Goal: Task Accomplishment & Management: Manage account settings

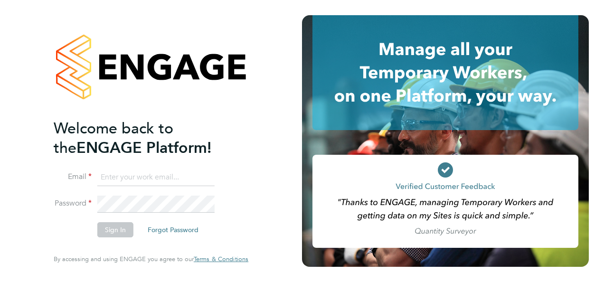
type input "kirsty.roberts@bgis.com"
click at [255, 156] on div "Welcome back to the ENGAGE Platform! Email kirsty.roberts@bgis.com Password Sig…" at bounding box center [151, 141] width 233 height 282
click at [119, 224] on button "Sign In" at bounding box center [115, 229] width 36 height 15
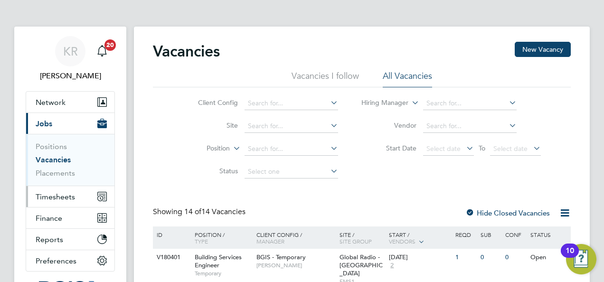
click at [59, 198] on span "Timesheets" at bounding box center [55, 196] width 39 height 9
click at [65, 195] on span "Timesheets" at bounding box center [55, 196] width 39 height 9
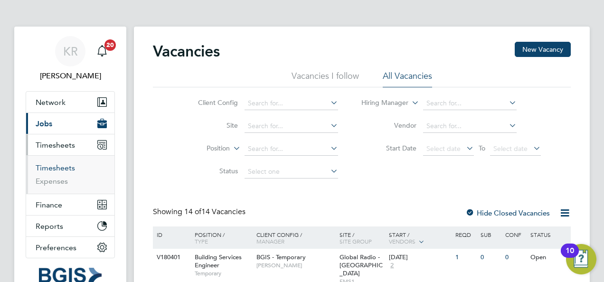
click at [52, 165] on link "Timesheets" at bounding box center [55, 167] width 39 height 9
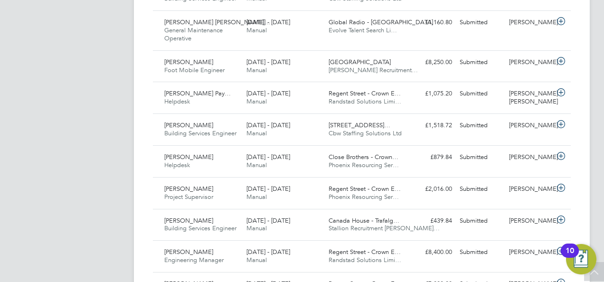
scroll to position [589, 0]
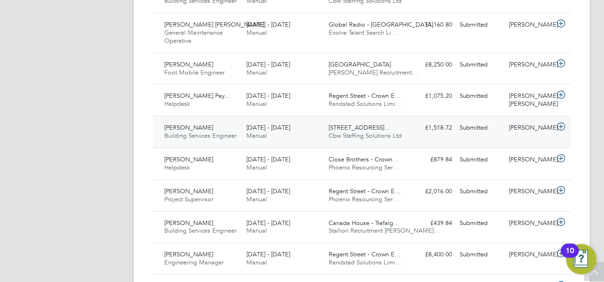
click at [561, 123] on icon at bounding box center [561, 127] width 12 height 8
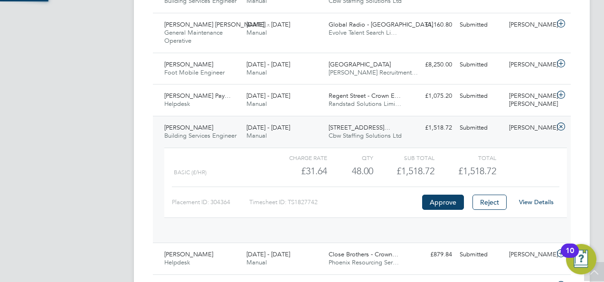
scroll to position [16, 93]
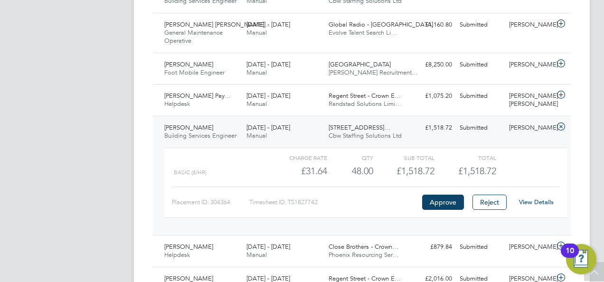
click at [539, 203] on link "View Details" at bounding box center [536, 202] width 35 height 8
click at [563, 123] on icon at bounding box center [561, 127] width 12 height 8
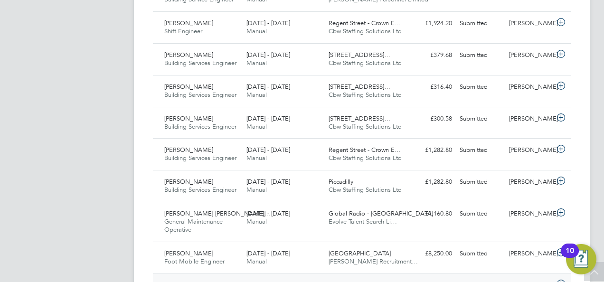
scroll to position [399, 0]
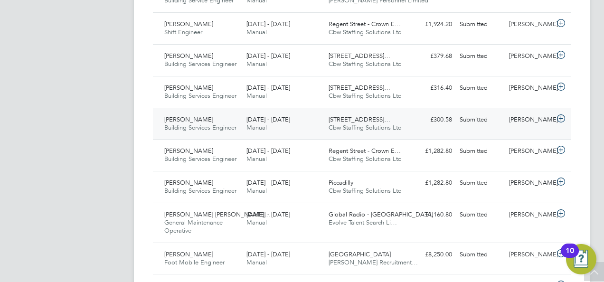
click at [563, 117] on icon at bounding box center [561, 119] width 12 height 8
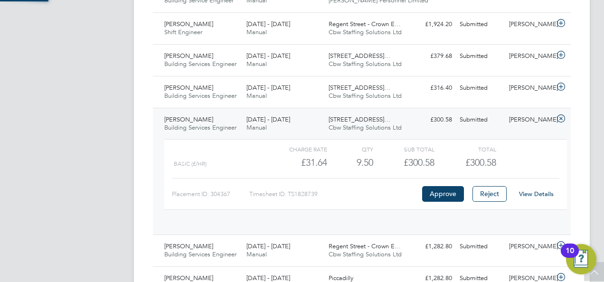
scroll to position [16, 93]
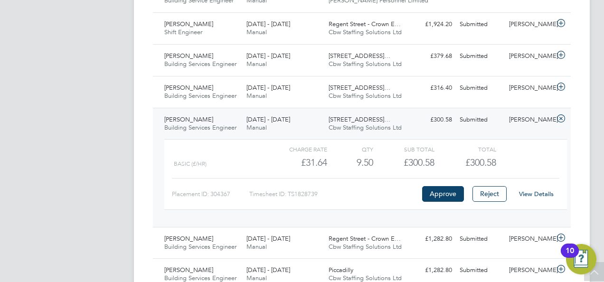
click at [537, 192] on link "View Details" at bounding box center [536, 194] width 35 height 8
click at [560, 116] on icon at bounding box center [561, 119] width 12 height 8
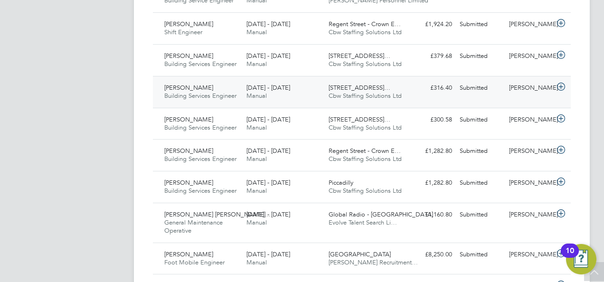
click at [563, 89] on icon at bounding box center [561, 87] width 12 height 8
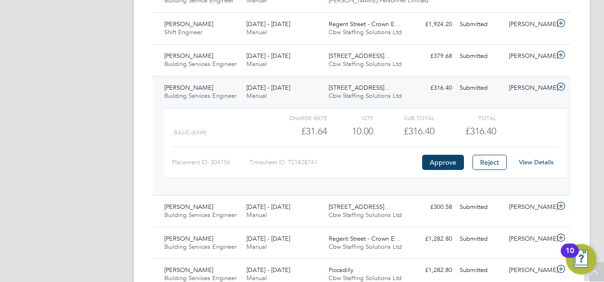
click at [546, 158] on link "View Details" at bounding box center [536, 162] width 35 height 8
click at [564, 83] on icon at bounding box center [561, 87] width 12 height 8
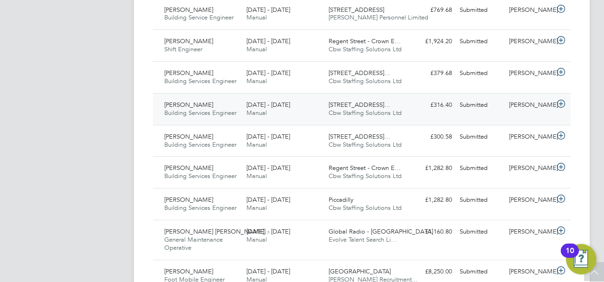
scroll to position [380, 0]
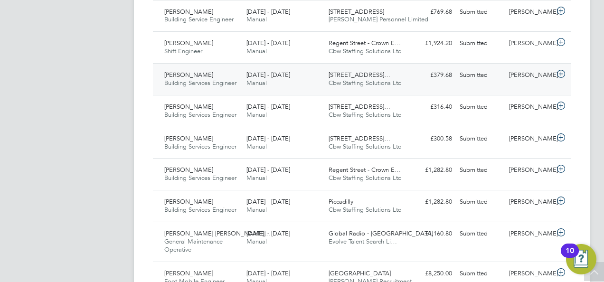
click at [559, 70] on icon at bounding box center [561, 74] width 12 height 8
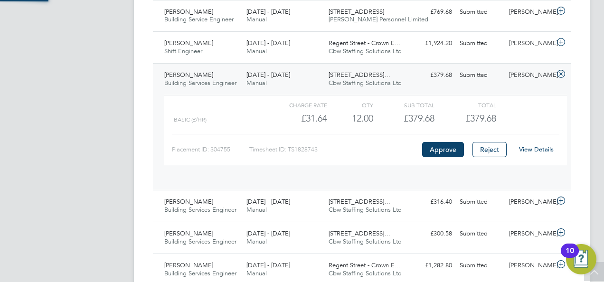
scroll to position [16, 93]
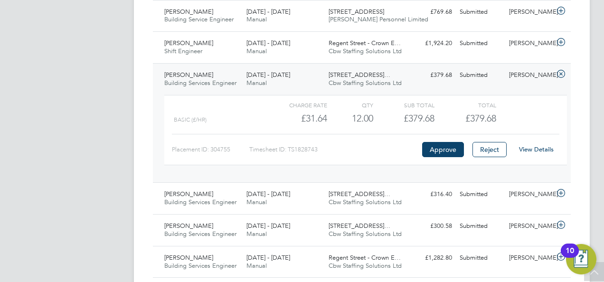
click at [538, 149] on link "View Details" at bounding box center [536, 149] width 35 height 8
click at [562, 72] on icon at bounding box center [561, 74] width 12 height 8
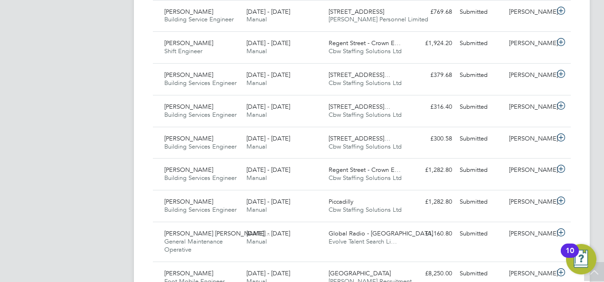
click at [598, 46] on div "KR Kirsty Roberts Notifications 20 Applications: Network Sites Workers Jobs Pos…" at bounding box center [302, 101] width 604 height 962
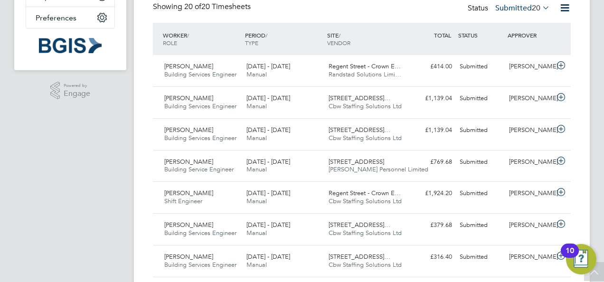
scroll to position [228, 0]
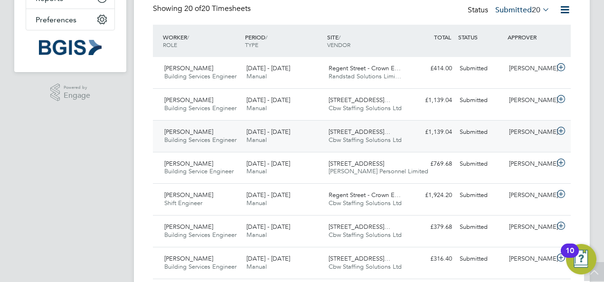
click at [561, 131] on icon at bounding box center [561, 131] width 12 height 8
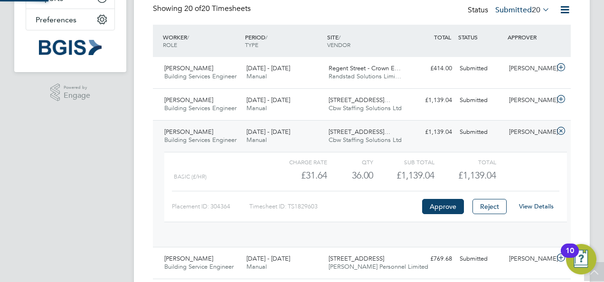
scroll to position [16, 93]
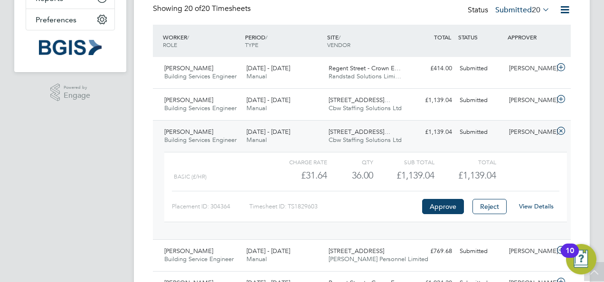
click at [535, 205] on link "View Details" at bounding box center [536, 206] width 35 height 8
click at [563, 127] on icon at bounding box center [561, 131] width 12 height 8
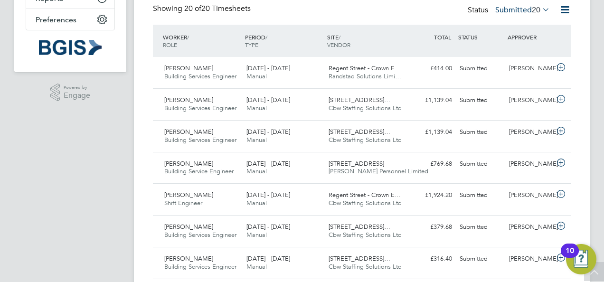
click at [593, 120] on div "KR Kirsty Roberts Notifications 20 Applications: Network Sites Workers Jobs Pos…" at bounding box center [302, 253] width 604 height 962
click at [562, 65] on icon at bounding box center [561, 68] width 12 height 8
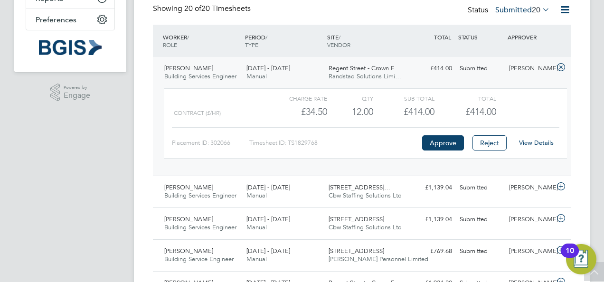
click at [545, 145] on link "View Details" at bounding box center [536, 143] width 35 height 8
click at [562, 64] on icon at bounding box center [561, 68] width 12 height 8
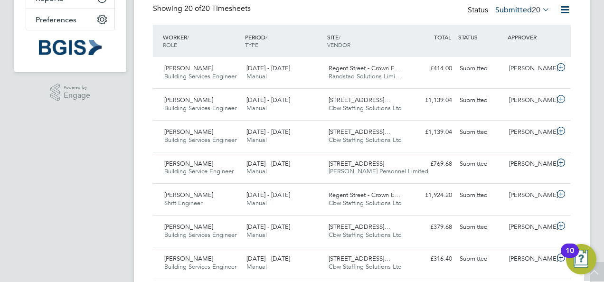
click at [596, 74] on div "KR Kirsty Roberts Notifications 20 Applications: Network Sites Workers Jobs Pos…" at bounding box center [302, 253] width 604 height 962
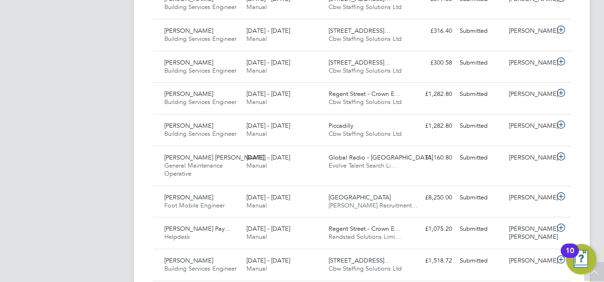
scroll to position [475, 0]
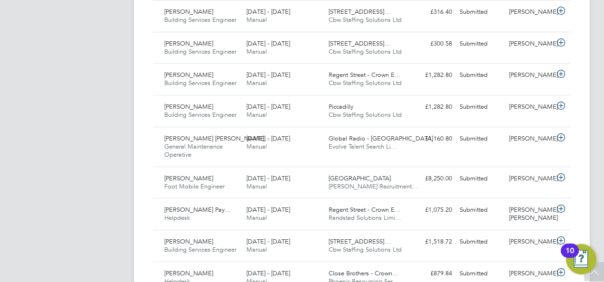
click at [603, 144] on div "KR Kirsty Roberts Notifications 20 Applications: Network Sites Workers Jobs Pos…" at bounding box center [302, 6] width 604 height 962
click at [594, 177] on div "KR Kirsty Roberts Notifications 20 Applications: Network Sites Workers Jobs Pos…" at bounding box center [302, 6] width 604 height 962
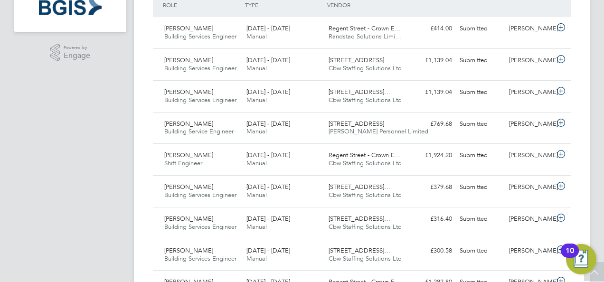
scroll to position [266, 0]
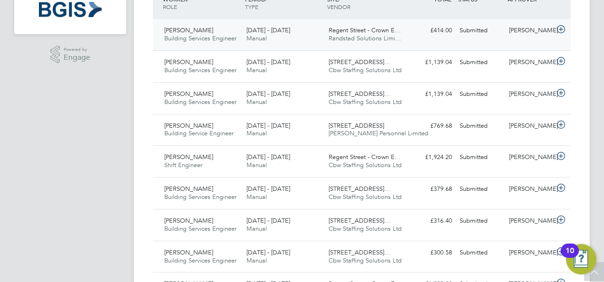
click at [189, 34] on span "Building Services Engineer" at bounding box center [200, 38] width 72 height 8
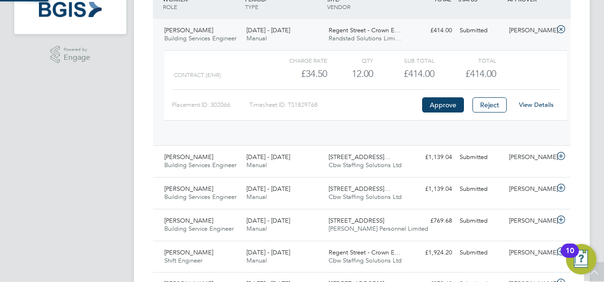
scroll to position [16, 93]
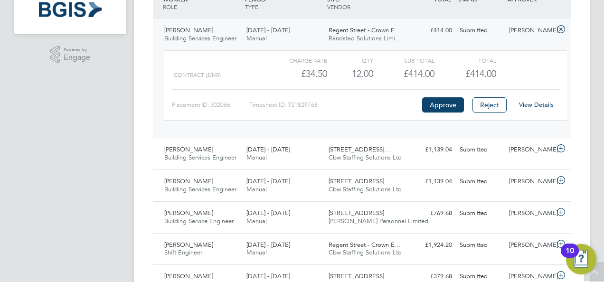
drag, startPoint x: 198, startPoint y: 29, endPoint x: 168, endPoint y: 30, distance: 30.4
click at [168, 30] on div "David Rowe Building Services Engineer 20 - 26 Sep 2025" at bounding box center [202, 35] width 82 height 24
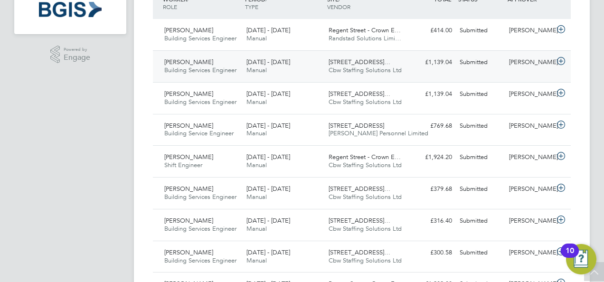
click at [560, 60] on icon at bounding box center [561, 61] width 12 height 8
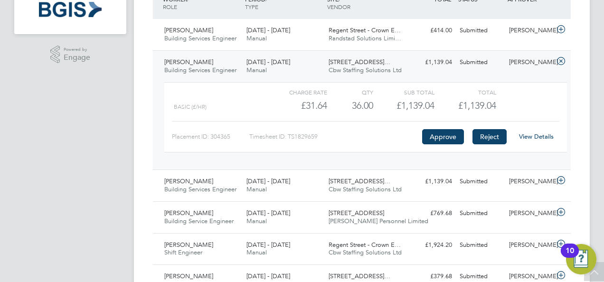
click at [489, 139] on button "Reject" at bounding box center [489, 136] width 34 height 15
click at [563, 62] on icon at bounding box center [561, 61] width 12 height 8
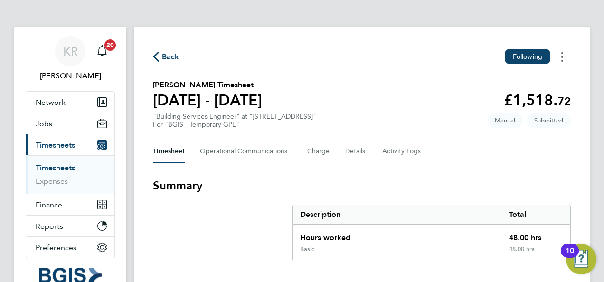
click at [564, 58] on button "Timesheets Menu" at bounding box center [562, 56] width 17 height 15
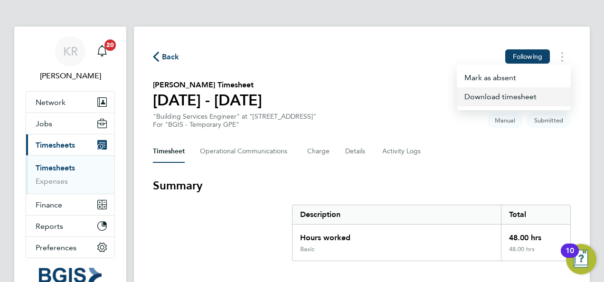
click at [500, 100] on link "Download timesheet" at bounding box center [514, 96] width 114 height 19
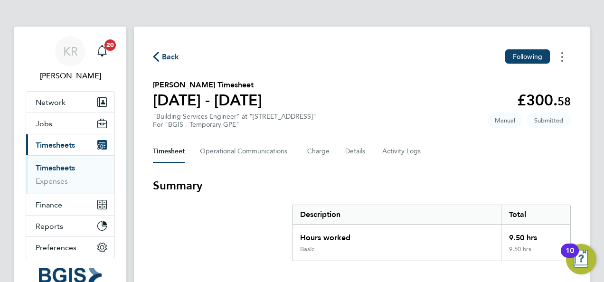
click at [562, 59] on icon "Timesheets Menu" at bounding box center [562, 56] width 2 height 9
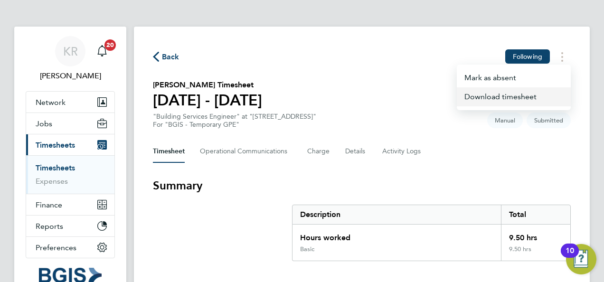
click at [543, 97] on link "Download timesheet" at bounding box center [514, 96] width 114 height 19
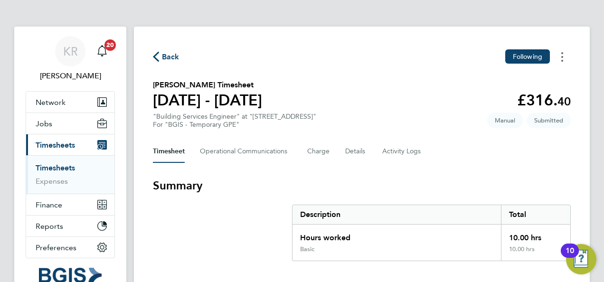
click at [566, 56] on button "Timesheets Menu" at bounding box center [562, 56] width 17 height 15
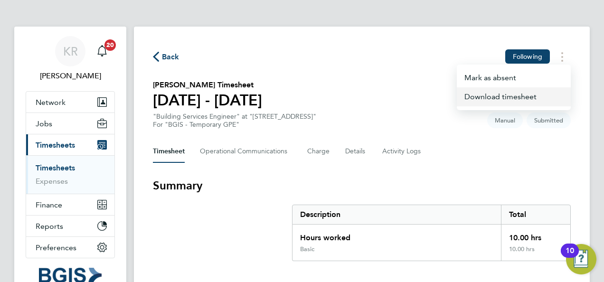
click at [520, 105] on link "Download timesheet" at bounding box center [514, 96] width 114 height 19
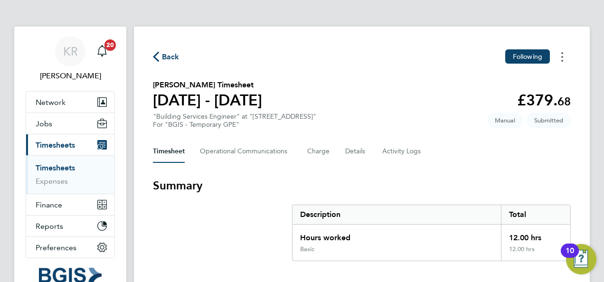
click at [563, 55] on button "Timesheets Menu" at bounding box center [562, 56] width 17 height 15
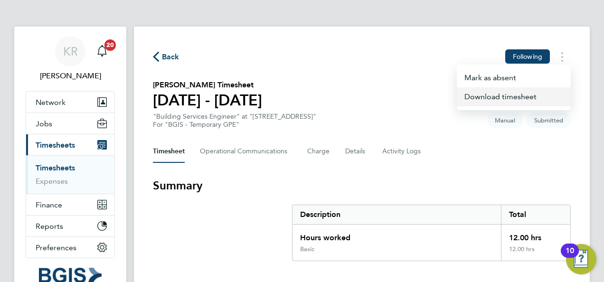
click at [529, 96] on link "Download timesheet" at bounding box center [514, 96] width 114 height 19
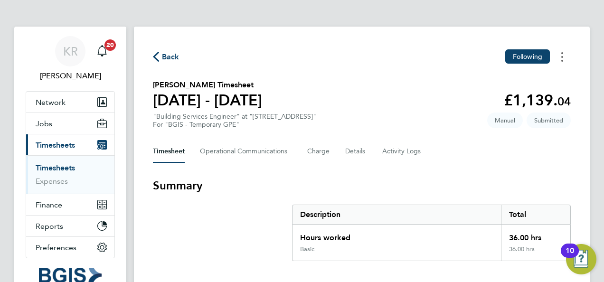
click at [560, 57] on button "Timesheets Menu" at bounding box center [562, 56] width 17 height 15
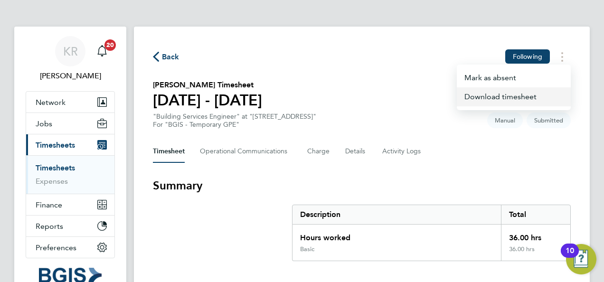
click at [512, 92] on link "Download timesheet" at bounding box center [514, 96] width 114 height 19
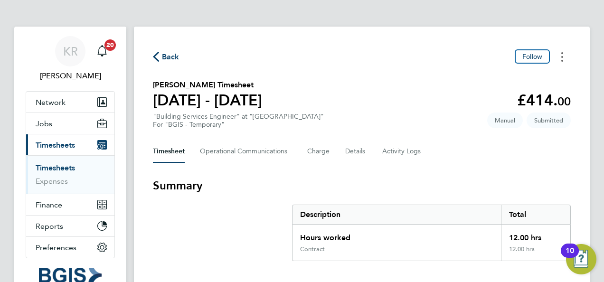
click at [561, 54] on icon "Timesheets Menu" at bounding box center [562, 56] width 2 height 9
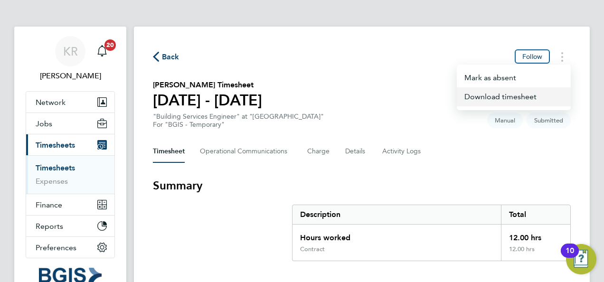
click at [521, 96] on link "Download timesheet" at bounding box center [514, 96] width 114 height 19
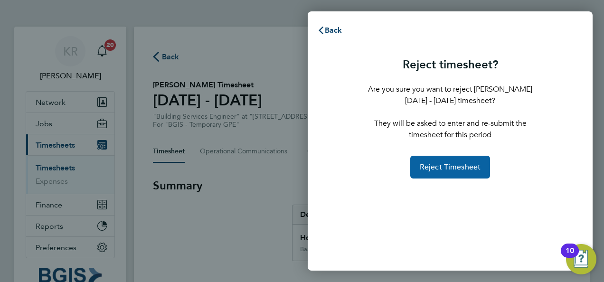
click at [463, 165] on span "Reject Timesheet" at bounding box center [450, 166] width 61 height 9
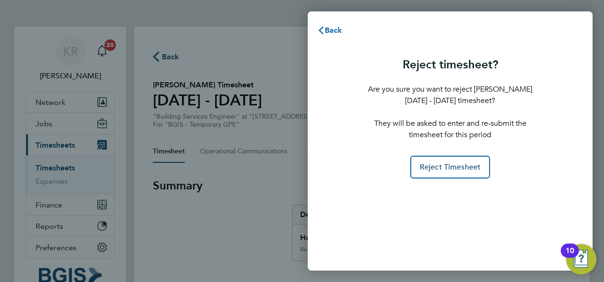
click at [329, 30] on span "Back" at bounding box center [334, 30] width 18 height 9
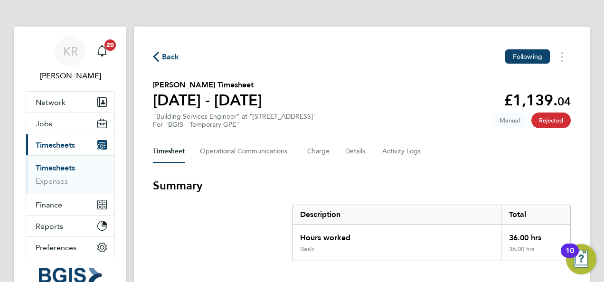
click at [159, 57] on icon "button" at bounding box center [156, 57] width 6 height 10
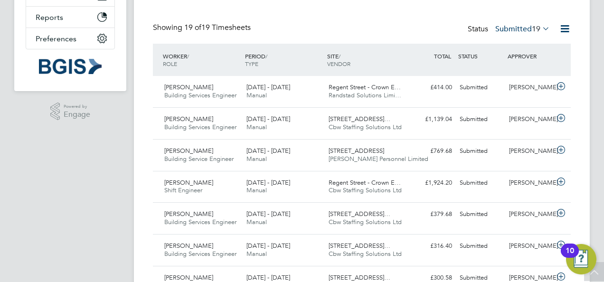
click at [596, 85] on div "KR Kirsty Roberts Notifications 20 Applications: Network Sites Workers Jobs Pos…" at bounding box center [302, 256] width 604 height 930
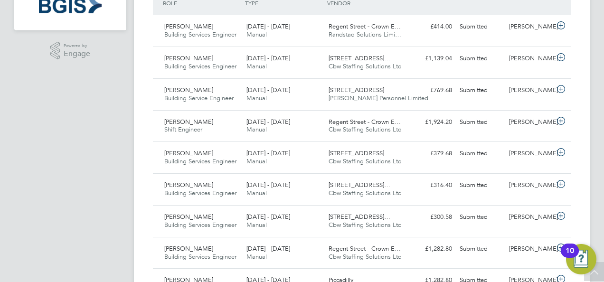
scroll to position [285, 0]
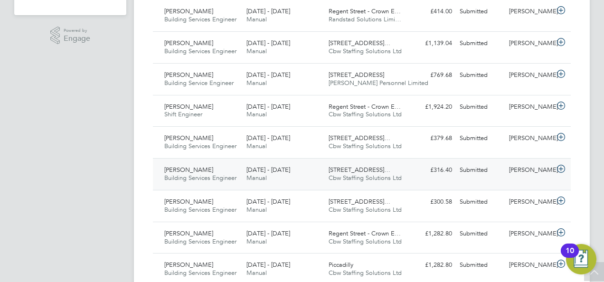
click at [562, 167] on icon at bounding box center [561, 169] width 12 height 8
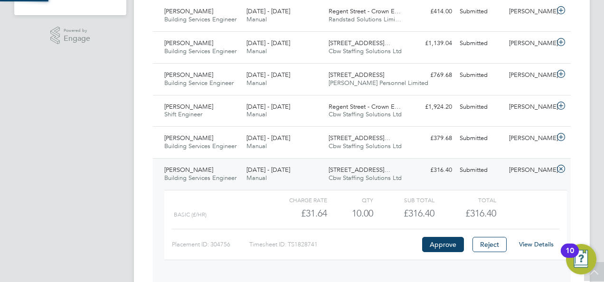
scroll to position [16, 93]
click at [586, 132] on div "Timesheets New Timesheet Timesheets I Follow All Timesheets Client Config Vendo…" at bounding box center [362, 229] width 456 height 975
click at [564, 167] on icon at bounding box center [561, 169] width 12 height 8
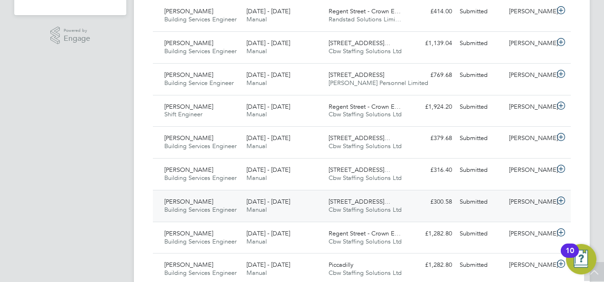
click at [558, 200] on icon at bounding box center [561, 201] width 12 height 8
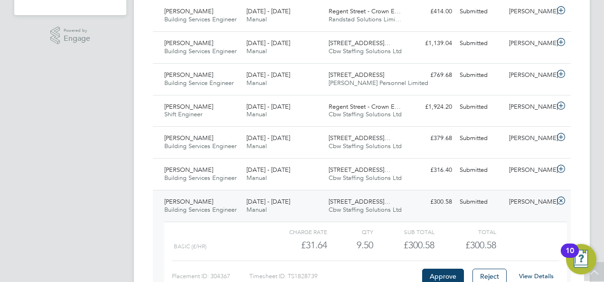
click at [558, 200] on icon at bounding box center [561, 201] width 12 height 8
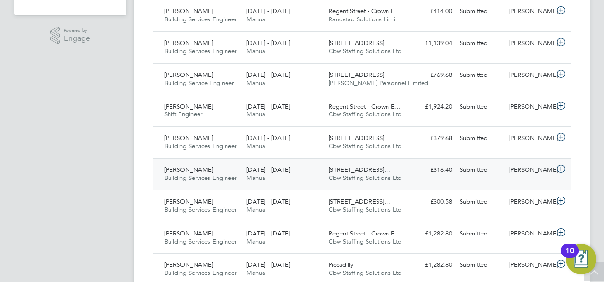
click at [500, 171] on div "Submitted" at bounding box center [480, 170] width 49 height 16
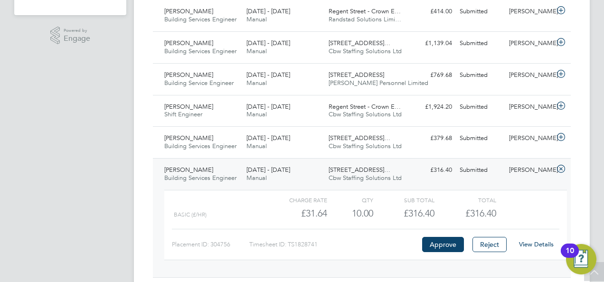
click at [528, 240] on link "View Details" at bounding box center [536, 244] width 35 height 8
click at [561, 166] on icon at bounding box center [561, 169] width 12 height 8
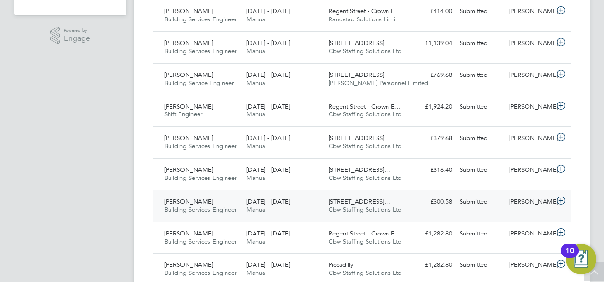
click at [558, 200] on icon at bounding box center [561, 201] width 12 height 8
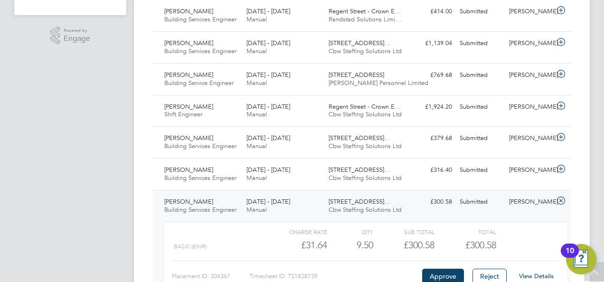
click at [521, 274] on link "View Details" at bounding box center [536, 276] width 35 height 8
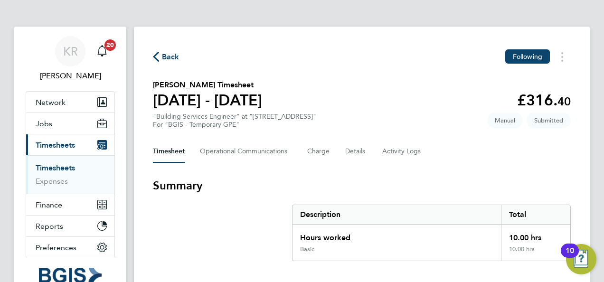
click at [562, 170] on div "Back Following [PERSON_NAME] Timesheet [DATE] - [DATE] £316. 40 "Building Servi…" at bounding box center [362, 243] width 456 height 433
click at [522, 182] on h3 "Summary" at bounding box center [362, 185] width 418 height 15
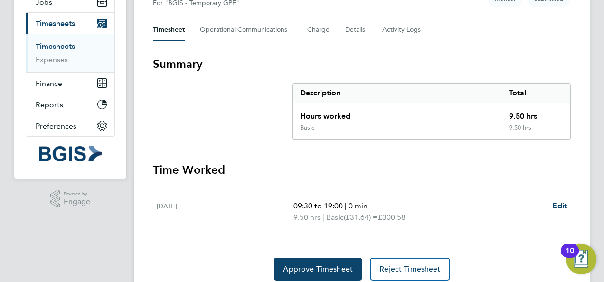
scroll to position [157, 0]
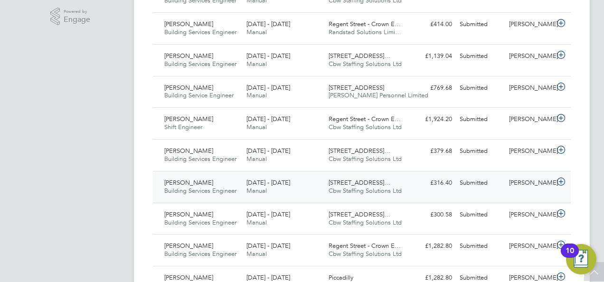
click at [564, 178] on icon at bounding box center [561, 182] width 12 height 8
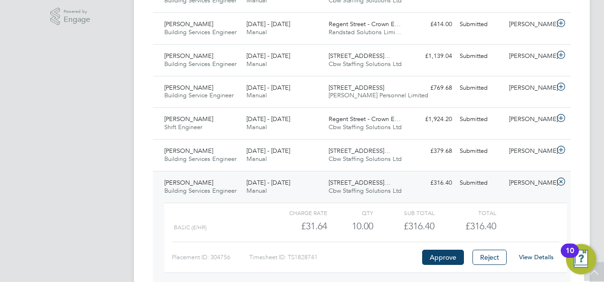
click at [532, 251] on div "View Details" at bounding box center [536, 257] width 47 height 15
click at [537, 255] on link "View Details" at bounding box center [536, 257] width 35 height 8
click at [592, 62] on div "KR [PERSON_NAME] Notifications 20 Applications: Network Sites Workers Jobs Posi…" at bounding box center [302, 220] width 604 height 1049
click at [562, 180] on icon at bounding box center [561, 182] width 12 height 8
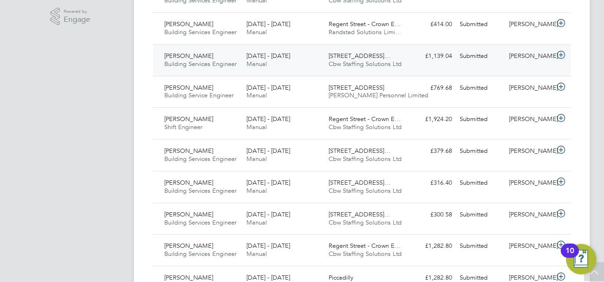
click at [563, 54] on icon at bounding box center [561, 55] width 12 height 8
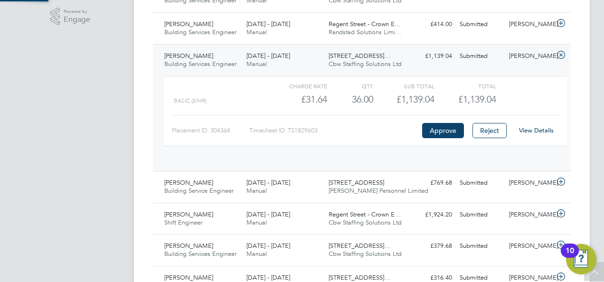
scroll to position [16, 93]
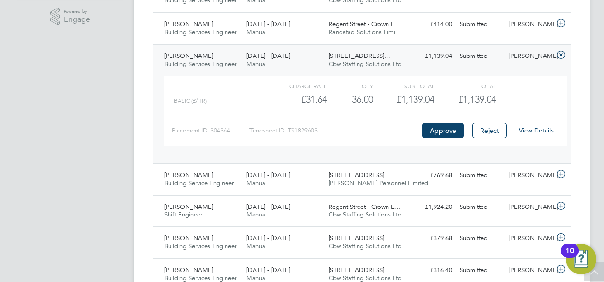
click at [563, 54] on icon at bounding box center [561, 55] width 12 height 8
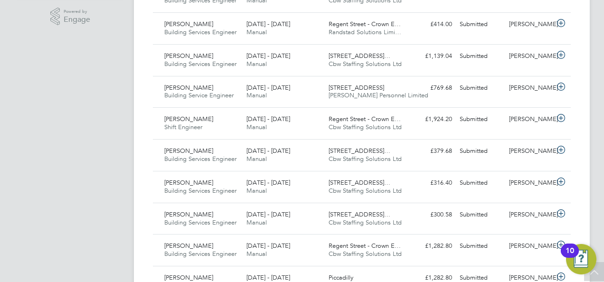
click at [600, 83] on div "KR [PERSON_NAME] Notifications 20 Applications: Network Sites Workers Jobs Posi…" at bounding box center [302, 177] width 604 height 962
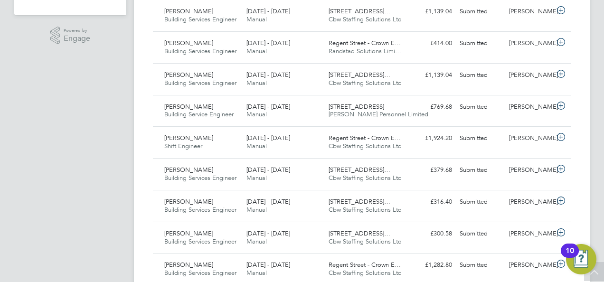
scroll to position [266, 0]
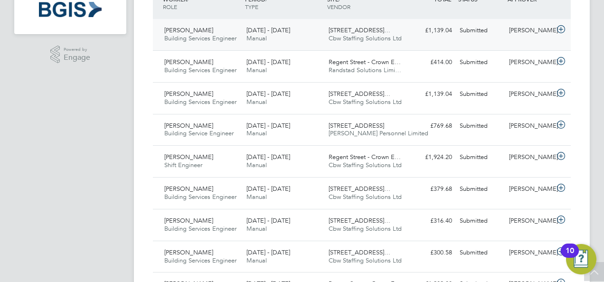
click at [566, 28] on icon at bounding box center [561, 30] width 12 height 8
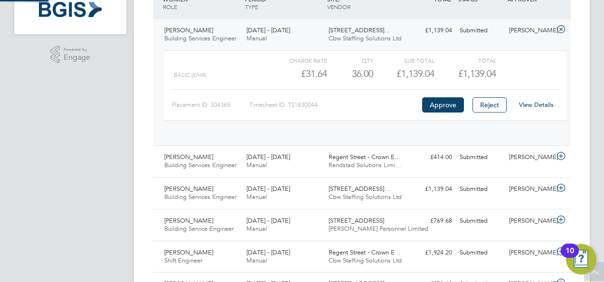
scroll to position [16, 93]
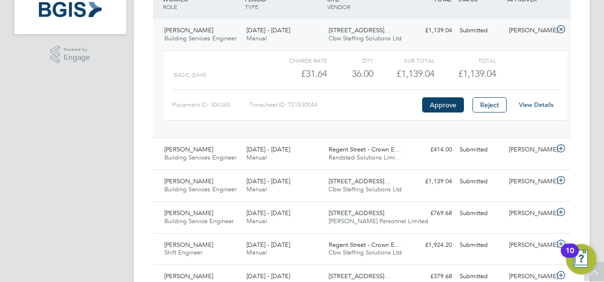
click at [535, 103] on link "View Details" at bounding box center [536, 105] width 35 height 8
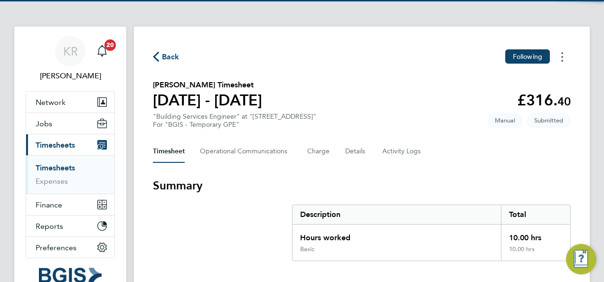
click at [570, 57] on button "Timesheets Menu" at bounding box center [562, 56] width 17 height 15
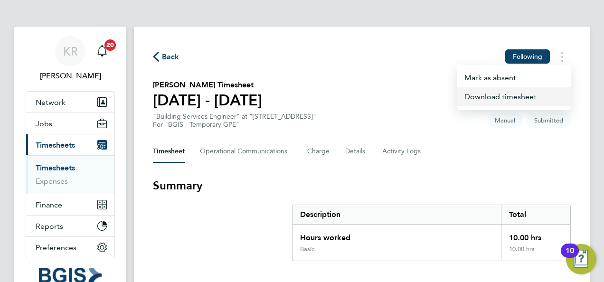
click at [528, 97] on link "Download timesheet" at bounding box center [514, 96] width 114 height 19
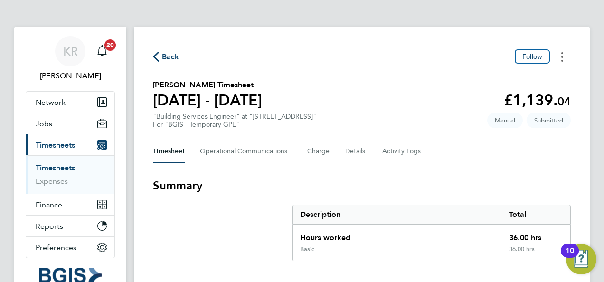
click at [568, 50] on button "Timesheets Menu" at bounding box center [562, 56] width 17 height 15
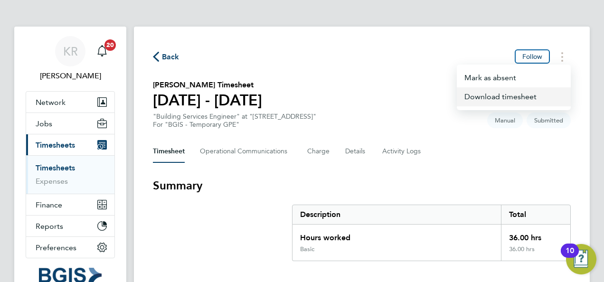
click at [527, 100] on link "Download timesheet" at bounding box center [514, 96] width 114 height 19
